Goal: Information Seeking & Learning: Learn about a topic

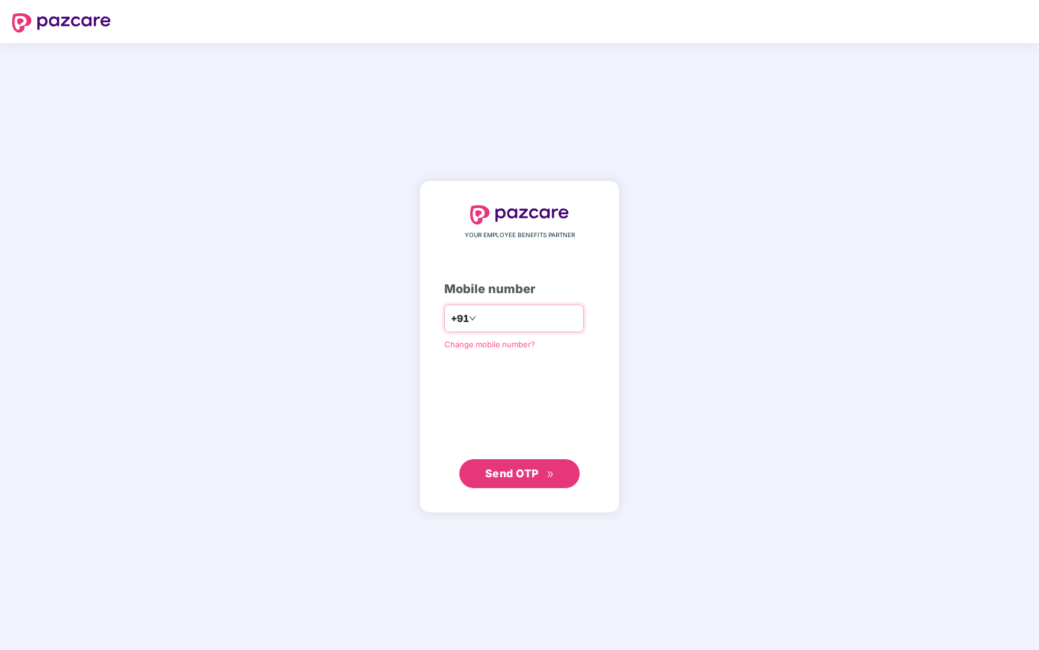
click at [509, 316] on input "number" at bounding box center [527, 318] width 99 height 19
type input "**********"
click at [525, 476] on span "Send OTP" at bounding box center [512, 473] width 54 height 13
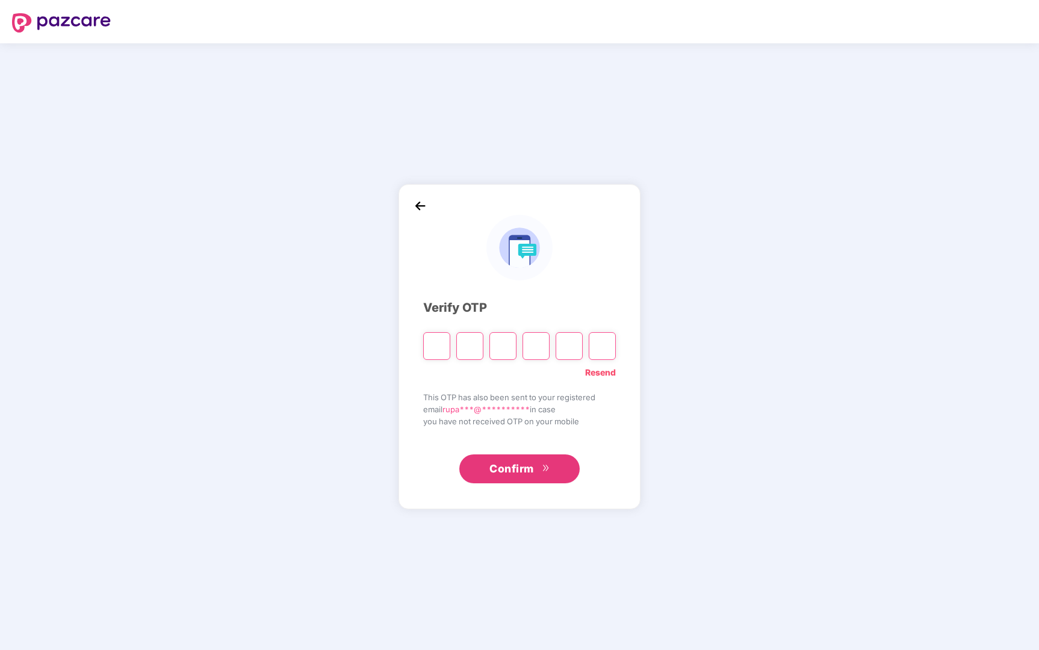
type input "*"
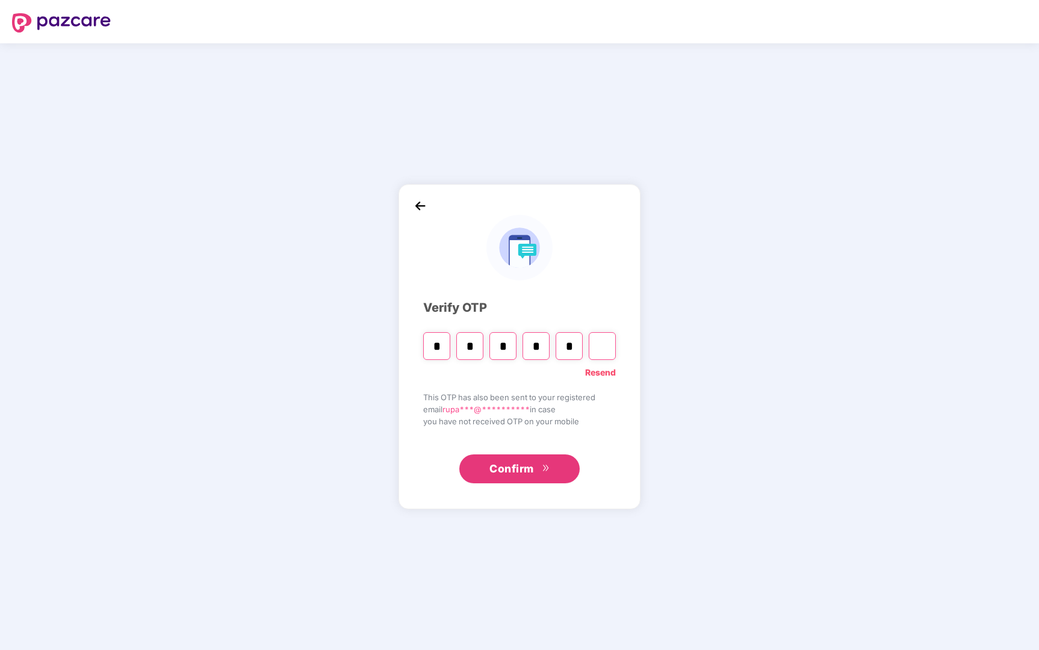
type input "*"
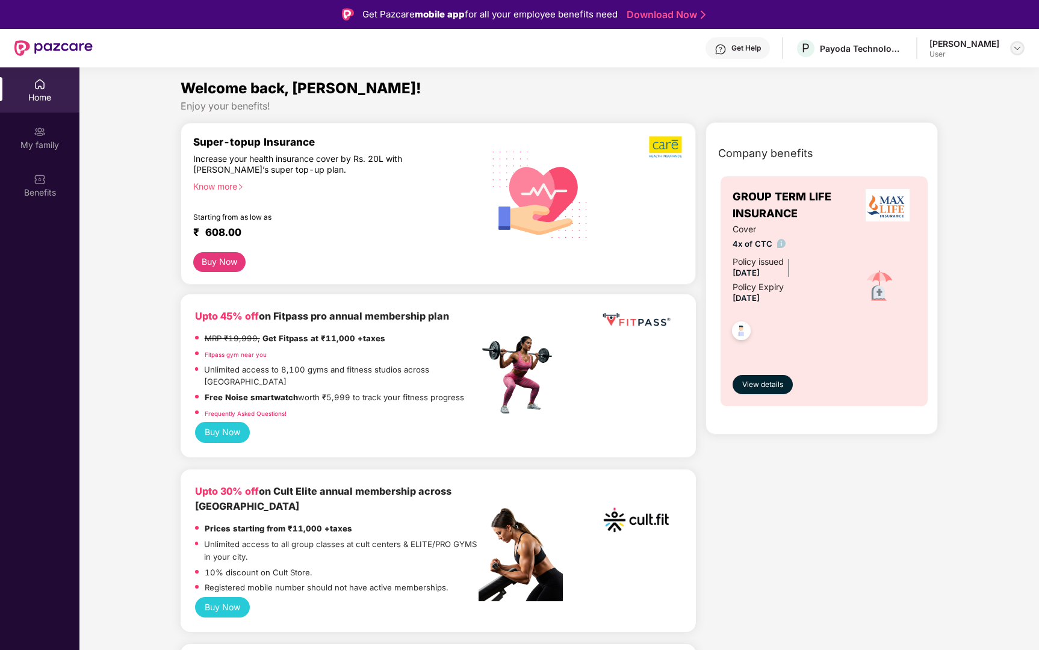
click at [1015, 49] on img at bounding box center [1017, 48] width 10 height 10
click at [946, 183] on div "Company benefits GROUP TERM LIFE INSURANCE Cover 4x of CTC Policy issued [DATE]…" at bounding box center [821, 286] width 285 height 296
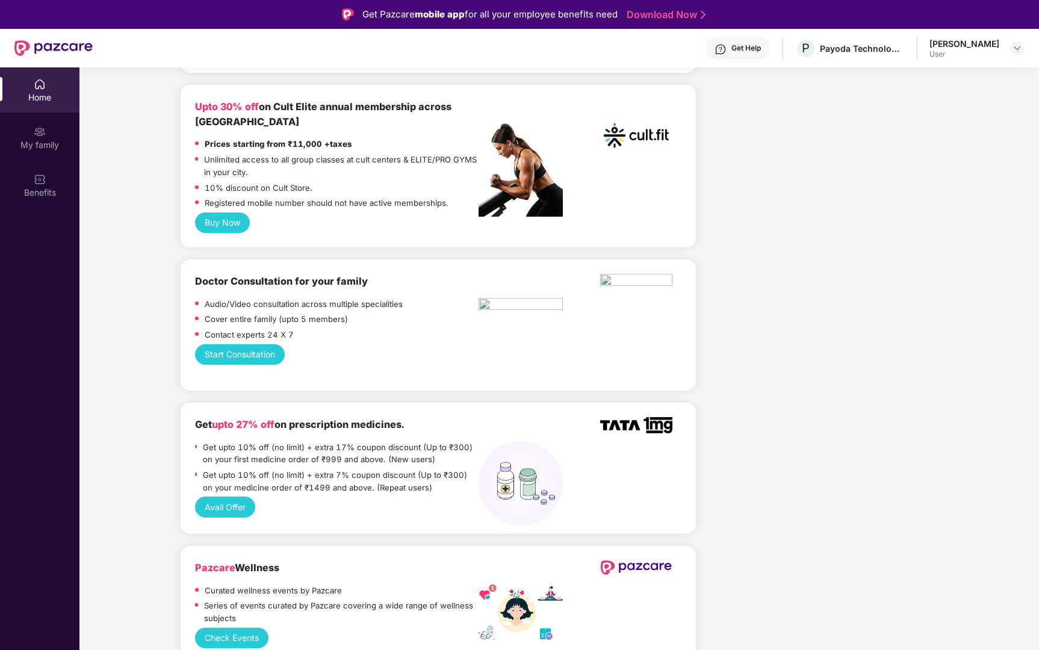
scroll to position [386, 0]
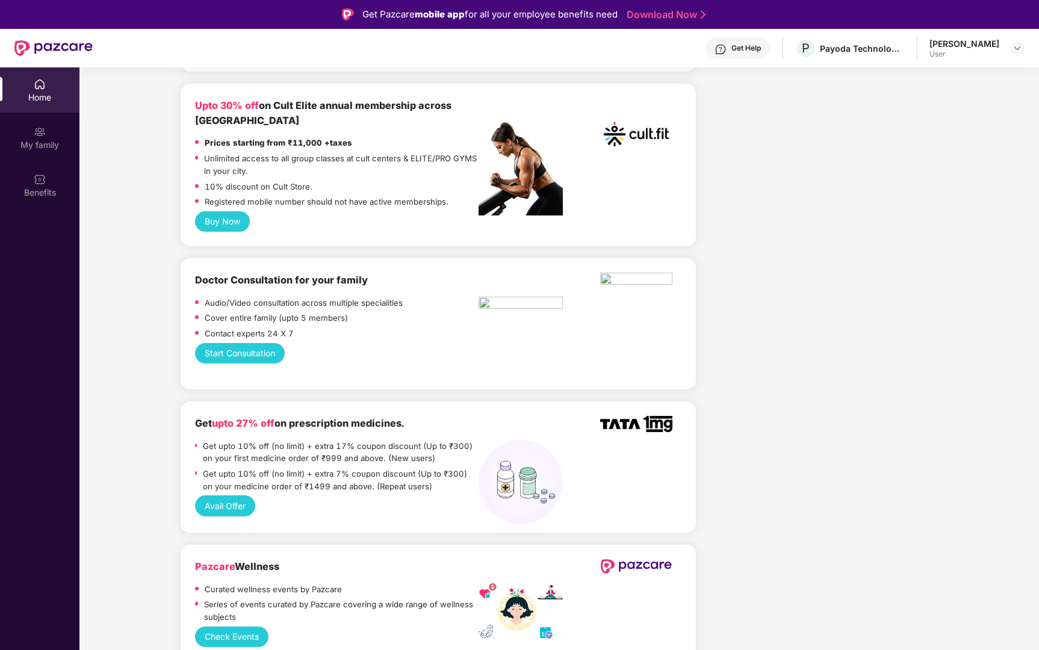
click at [283, 327] on p "Contact experts 24 X 7" at bounding box center [249, 333] width 89 height 13
click at [290, 276] on div "Doctor Consultation for your family Audio/Video consultation across multiple sp…" at bounding box center [336, 308] width 283 height 70
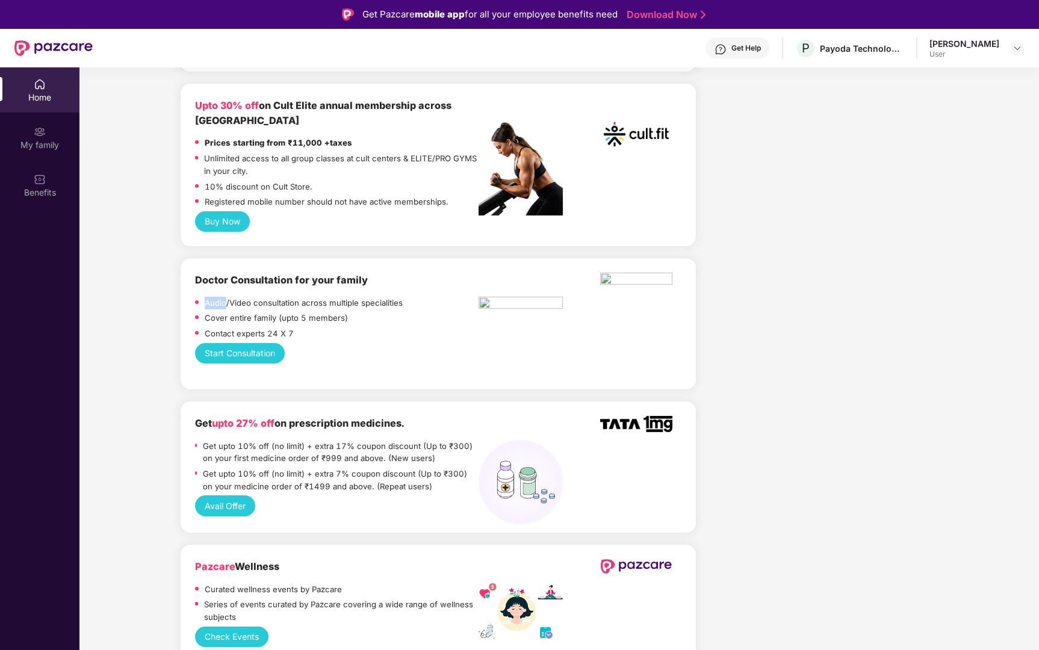
click at [290, 276] on div "Doctor Consultation for your family Audio/Video consultation across multiple sp…" at bounding box center [336, 308] width 283 height 70
click at [287, 312] on p "Cover entire family (upto 5 members)" at bounding box center [276, 318] width 143 height 13
click at [279, 327] on p "Contact experts 24 X 7" at bounding box center [249, 333] width 89 height 13
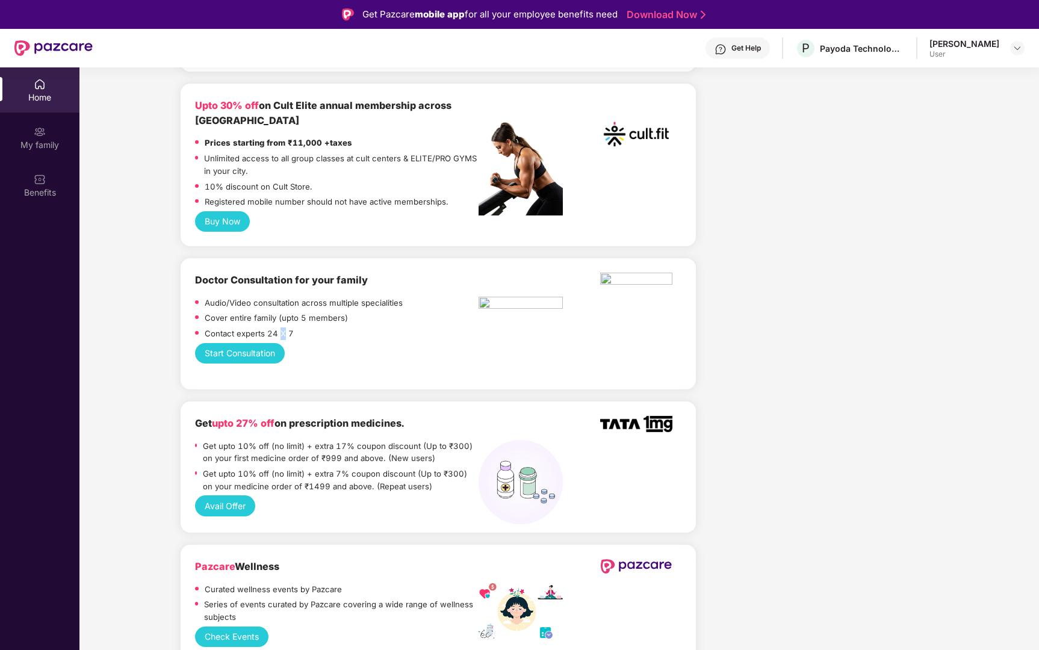
click at [279, 327] on p "Contact experts 24 X 7" at bounding box center [249, 333] width 89 height 13
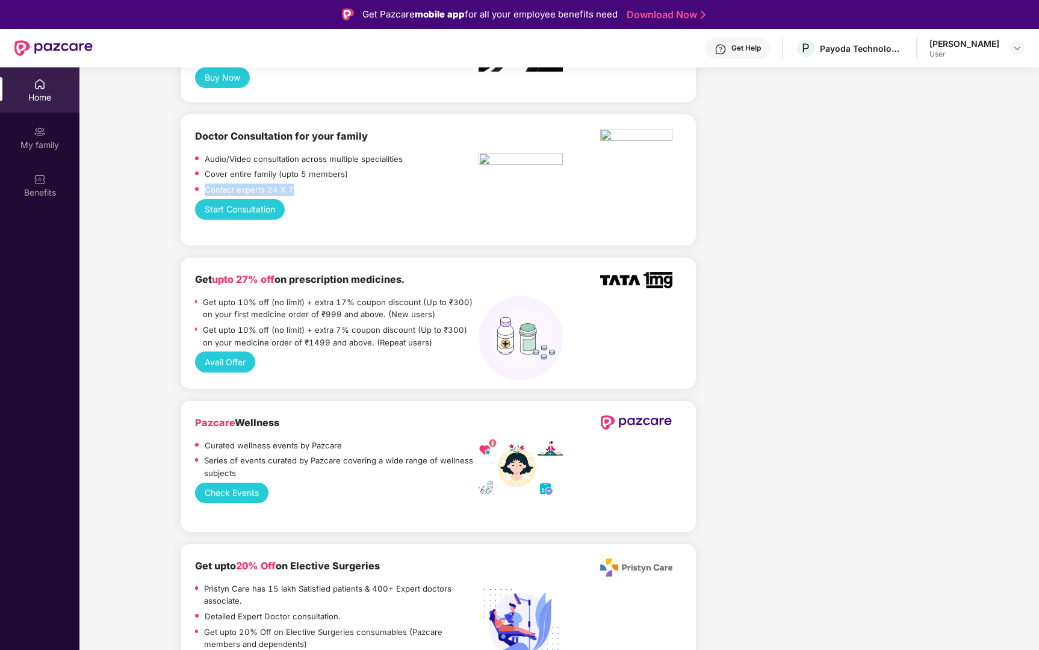
scroll to position [534, 0]
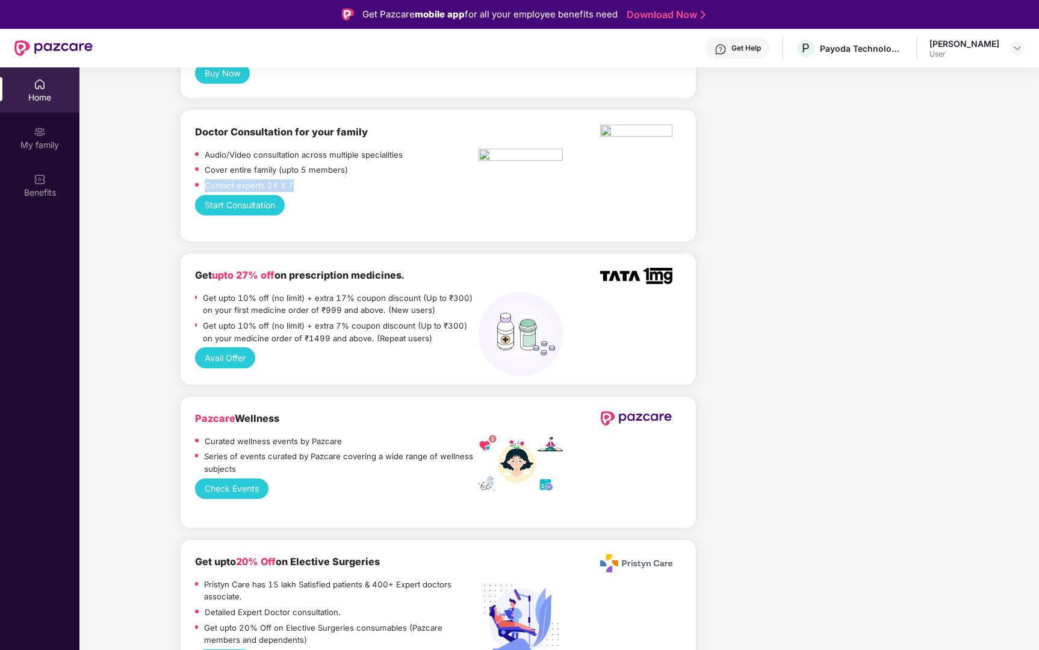
click at [279, 292] on p "Get upto 10% off (no limit) + extra 17% coupon discount (Up to ₹300) on your fi…" at bounding box center [341, 304] width 276 height 25
click at [306, 294] on p "Get upto 10% off (no limit) + extra 17% coupon discount (Up to ₹300) on your fi…" at bounding box center [341, 304] width 276 height 25
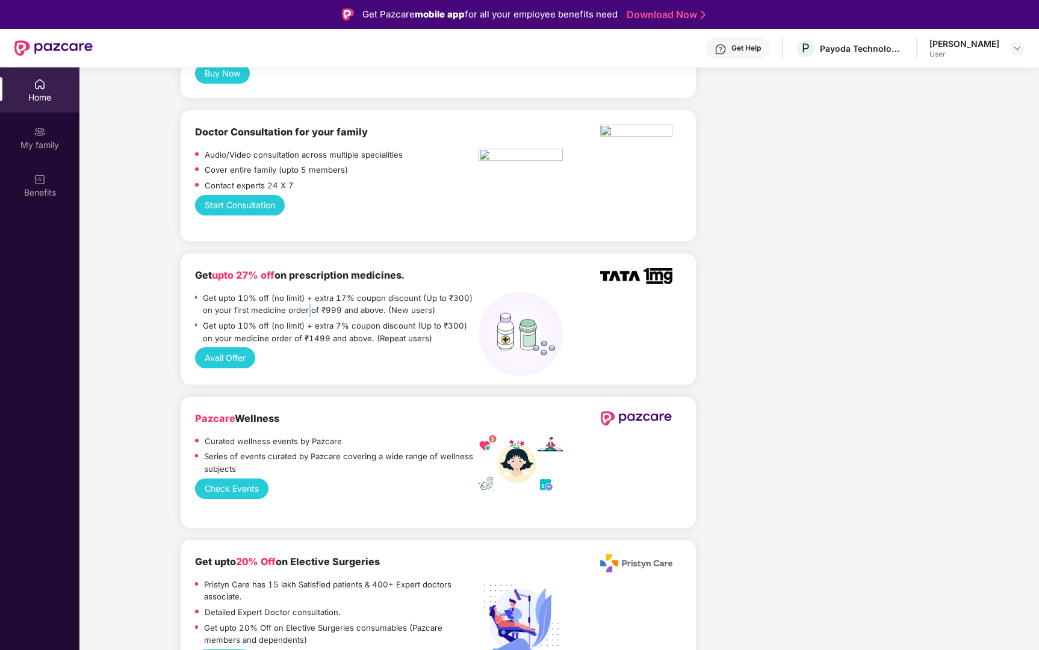
click at [339, 292] on p "Get upto 10% off (no limit) + extra 17% coupon discount (Up to ₹300) on your fi…" at bounding box center [341, 304] width 276 height 25
click at [325, 320] on p "Get upto 10% off (no limit) + extra 7% coupon discount (Up to ₹300) on your med…" at bounding box center [341, 332] width 276 height 25
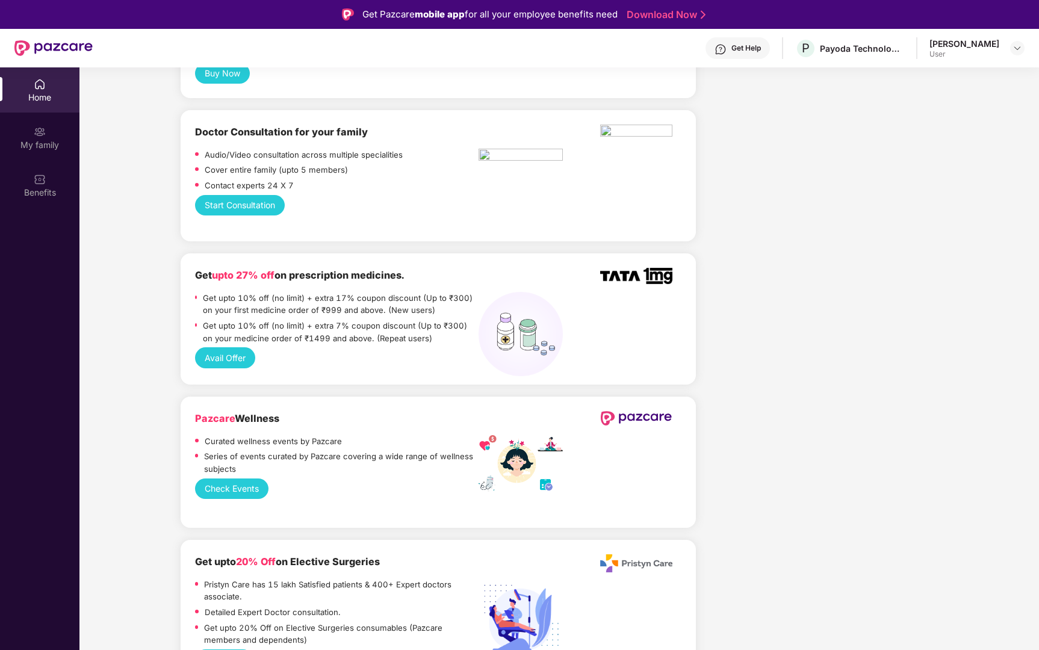
click at [325, 320] on p "Get upto 10% off (no limit) + extra 7% coupon discount (Up to ₹300) on your med…" at bounding box center [341, 332] width 276 height 25
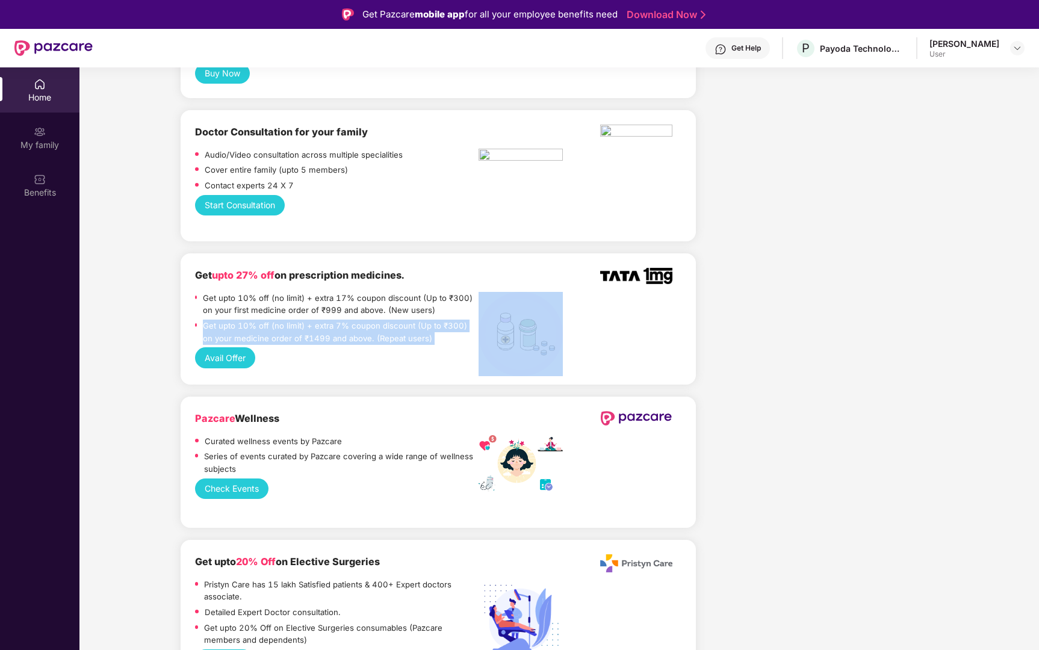
click at [325, 320] on p "Get upto 10% off (no limit) + extra 7% coupon discount (Up to ₹300) on your med…" at bounding box center [341, 332] width 276 height 25
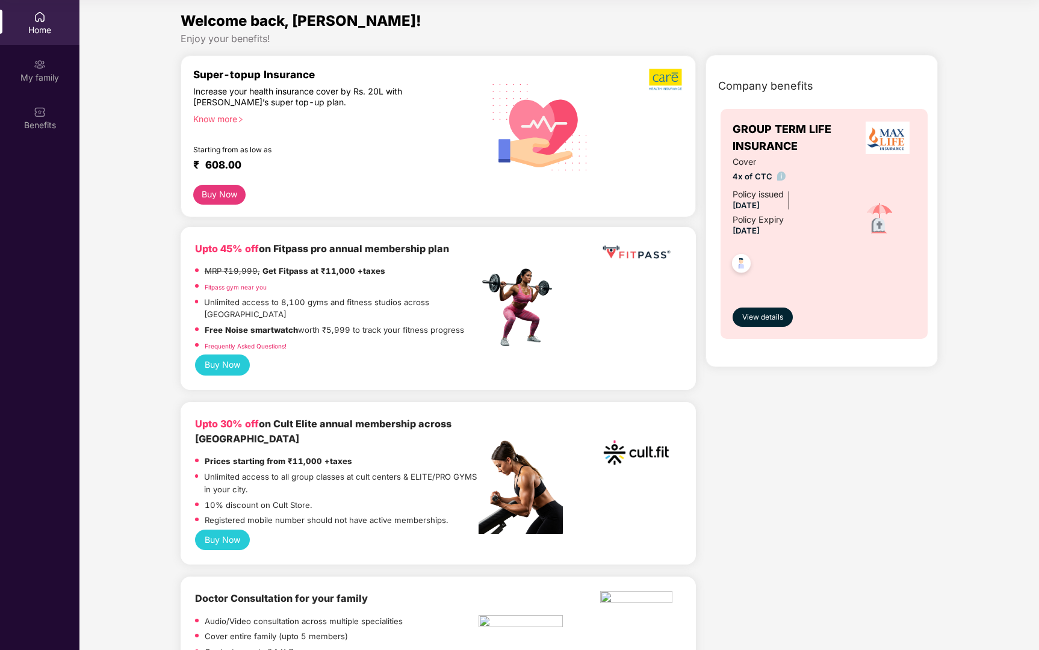
scroll to position [0, 0]
click at [52, 55] on div "My family" at bounding box center [39, 70] width 79 height 45
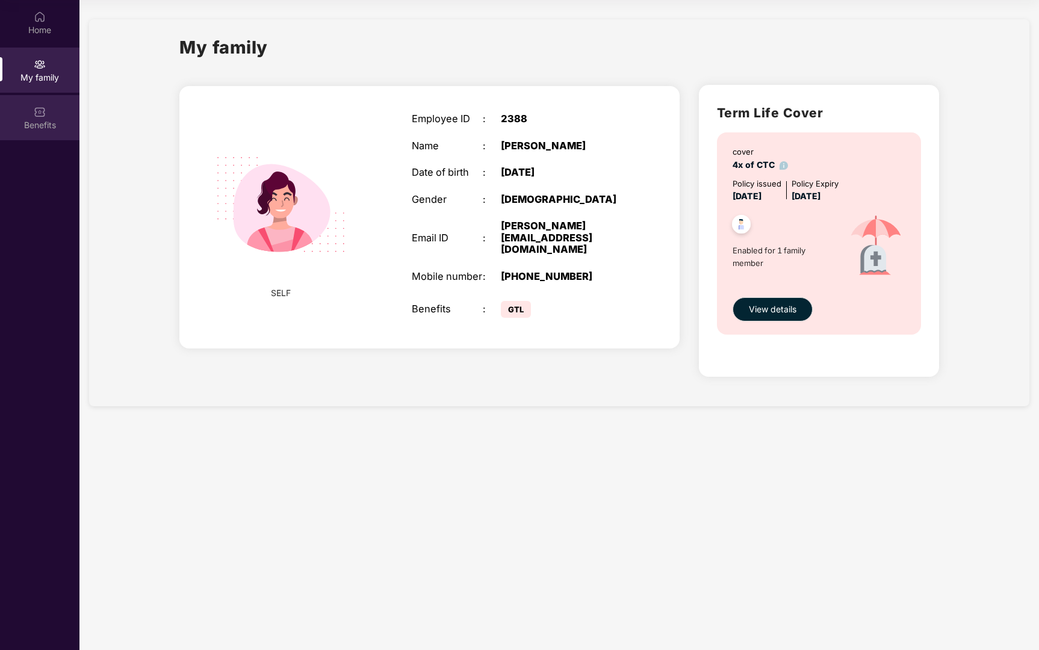
click at [35, 102] on div "Benefits" at bounding box center [39, 117] width 79 height 45
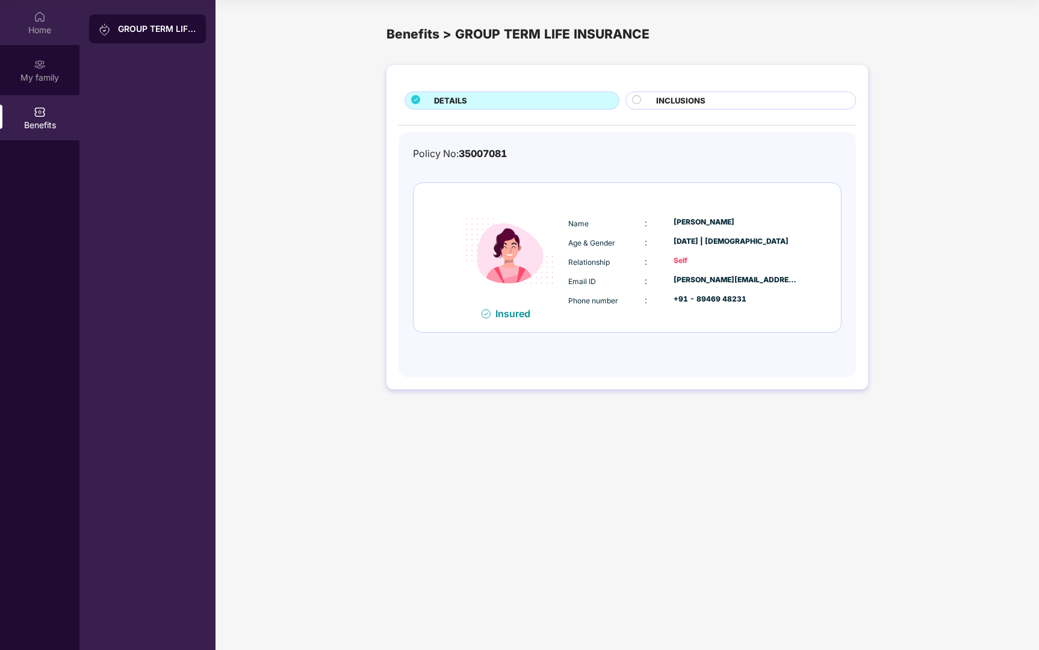
click at [39, 24] on div "Home" at bounding box center [39, 30] width 79 height 12
